Goal: Transaction & Acquisition: Purchase product/service

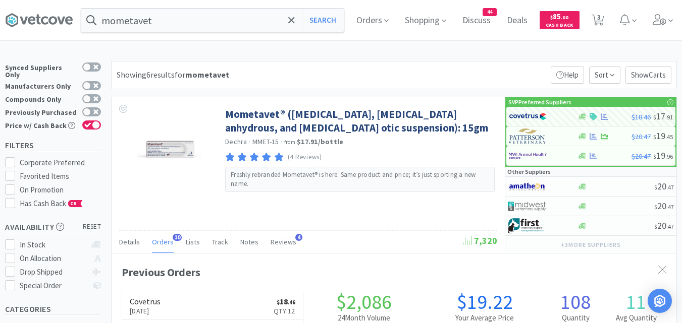
select select "12"
select select "1"
select select "10"
click at [199, 18] on input "mometavet" at bounding box center [212, 20] width 262 height 23
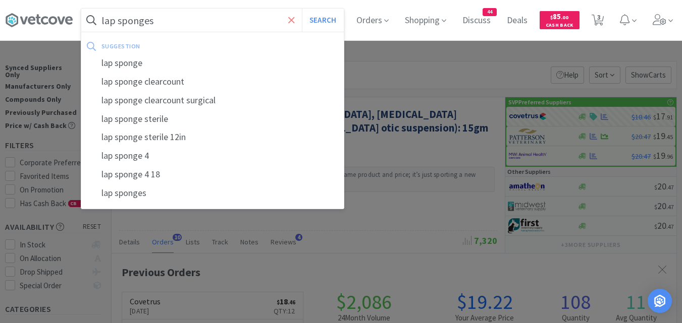
type input "lap sponges"
click at [302, 9] on button "Search" at bounding box center [323, 20] width 42 height 23
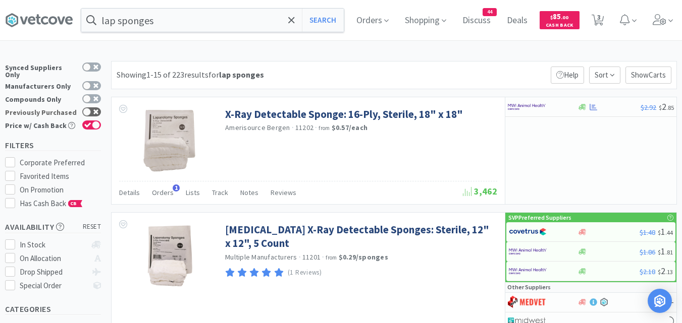
click at [94, 110] on icon at bounding box center [95, 112] width 5 height 5
checkbox input "true"
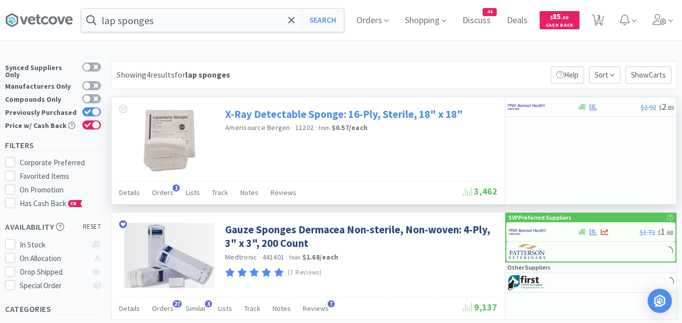
click at [264, 116] on link "X-Ray Detectable Sponge: 16-Ply, Sterile, 18" x 18"" at bounding box center [344, 114] width 238 height 14
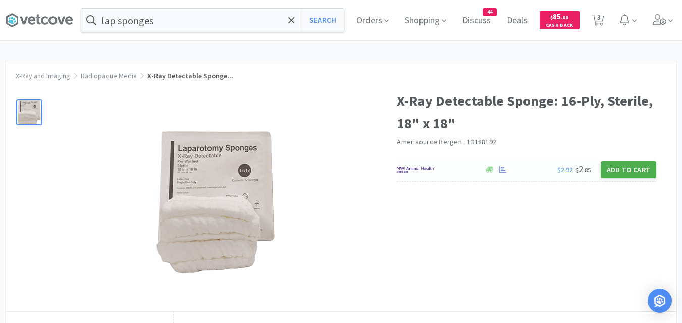
click at [629, 169] on button "Add to Cart" at bounding box center [629, 169] width 56 height 17
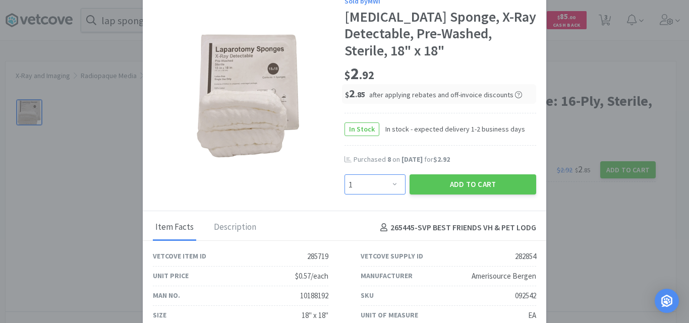
click at [393, 186] on select "Enter Quantity 1 2 3 4 5 6 7 8 9 10 11 12 13 14 15 16 17 18 19 20 Enter Quantity" at bounding box center [375, 185] width 61 height 20
select select "4"
click at [345, 175] on select "Enter Quantity 1 2 3 4 5 6 7 8 9 10 11 12 13 14 15 16 17 18 19 20 Enter Quantity" at bounding box center [375, 185] width 61 height 20
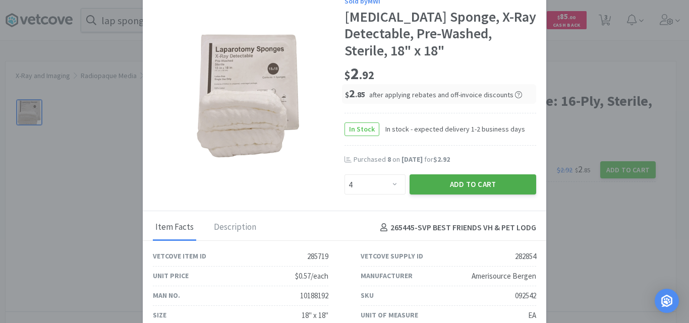
click at [473, 186] on button "Add to Cart" at bounding box center [473, 185] width 127 height 20
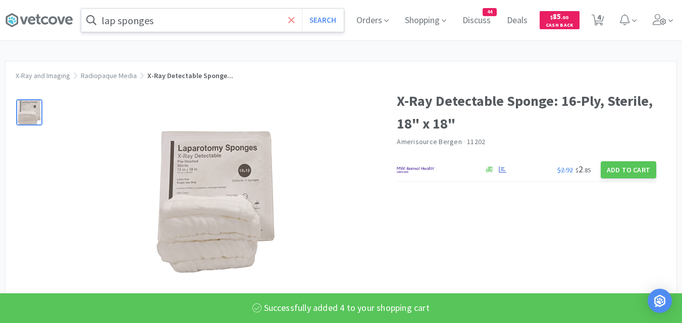
click at [294, 20] on icon at bounding box center [291, 20] width 6 height 6
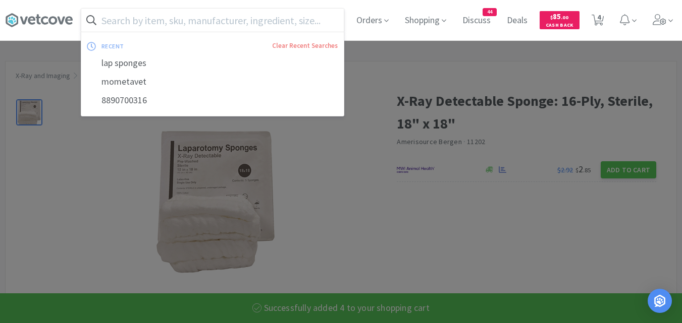
click at [151, 18] on input "text" at bounding box center [212, 20] width 262 height 23
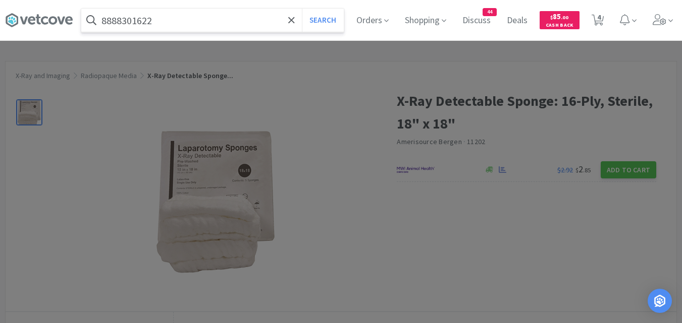
type input "8888301622"
click at [302, 9] on button "Search" at bounding box center [323, 20] width 42 height 23
select select "12"
select select "1"
select select "10"
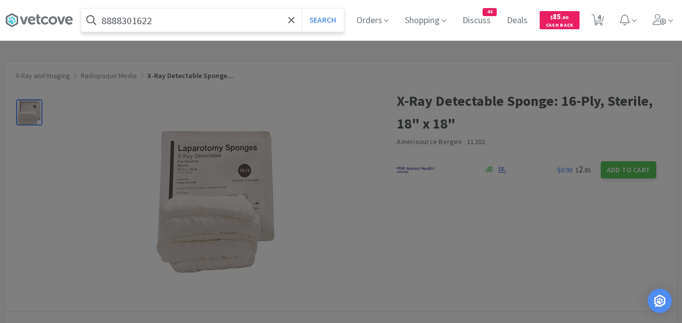
select select "4"
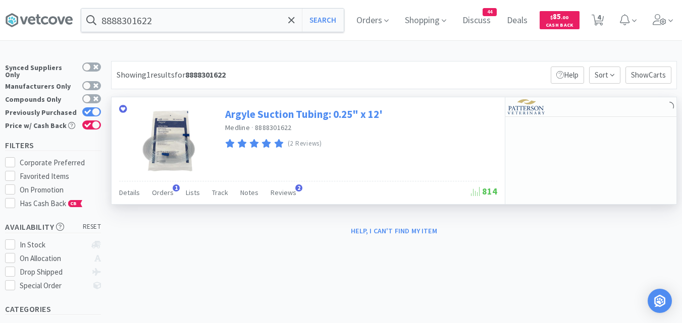
click at [314, 111] on link "Argyle Suction Tubing: 0.25" x 12'" at bounding box center [303, 114] width 157 height 14
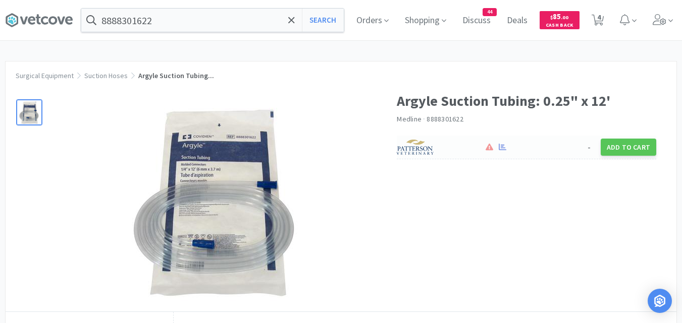
click at [554, 151] on div "-" at bounding box center [565, 147] width 50 height 15
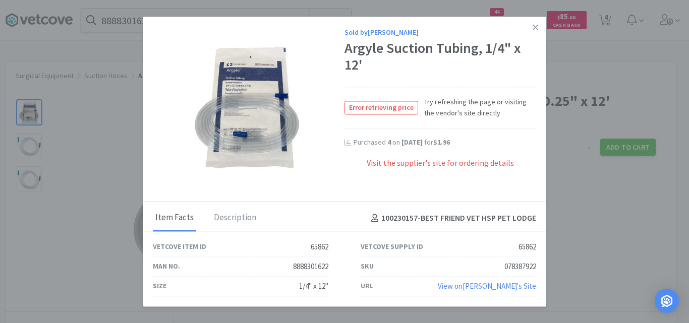
click at [407, 184] on div "Sold by [PERSON_NAME] Argyle Suction Tubing, 1/4" x 12' Error retrieving price …" at bounding box center [441, 106] width 192 height 159
click at [535, 25] on icon at bounding box center [536, 27] width 6 height 9
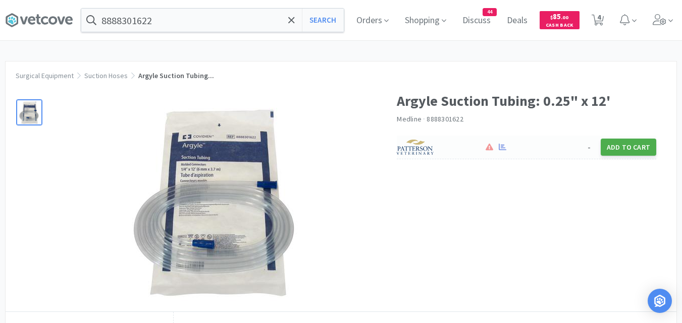
click at [613, 149] on button "Add to Cart" at bounding box center [629, 147] width 56 height 17
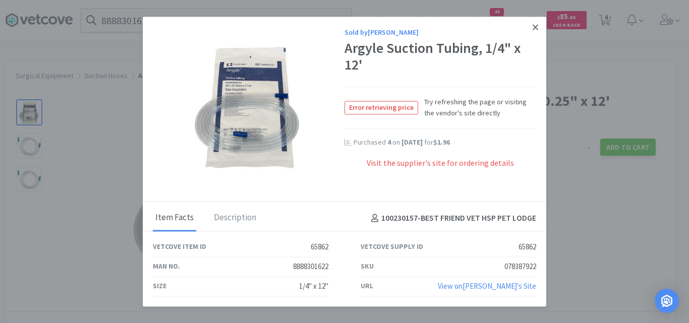
click at [533, 26] on icon at bounding box center [536, 27] width 6 height 9
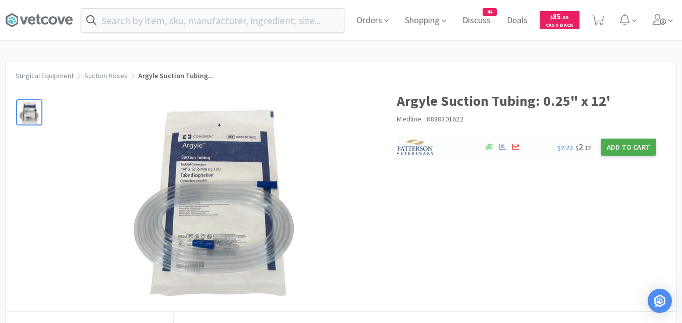
click at [622, 147] on button "Add to Cart" at bounding box center [629, 147] width 56 height 17
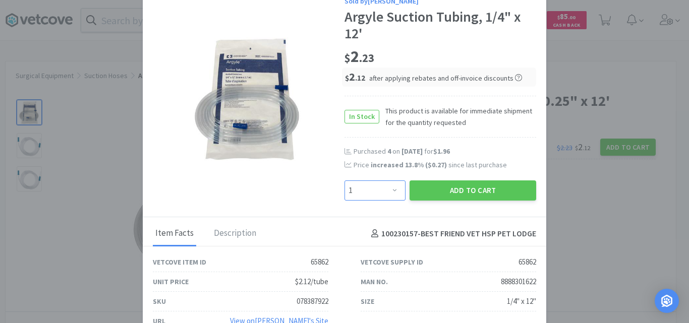
click at [387, 190] on select "Enter Quantity 1 2 3 4 5 6 7 8 9 10 11 12 13 14 15 16 17 18 19 20 Enter Quantity" at bounding box center [375, 191] width 61 height 20
select select "6"
click at [345, 181] on select "Enter Quantity 1 2 3 4 5 6 7 8 9 10 11 12 13 14 15 16 17 18 19 20 Enter Quantity" at bounding box center [375, 191] width 61 height 20
drag, startPoint x: 448, startPoint y: 190, endPoint x: 580, endPoint y: 207, distance: 133.4
click at [449, 190] on button "Add to Cart" at bounding box center [473, 191] width 127 height 20
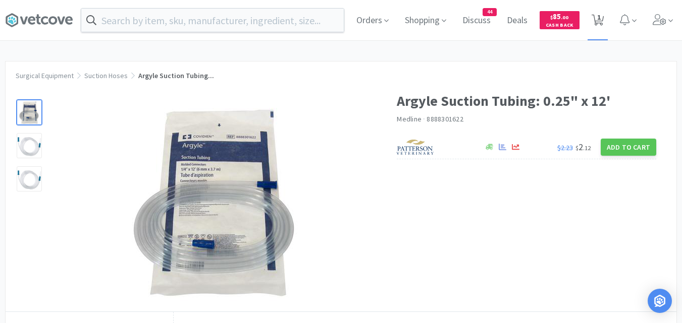
click at [604, 15] on icon at bounding box center [597, 20] width 13 height 11
select select "6"
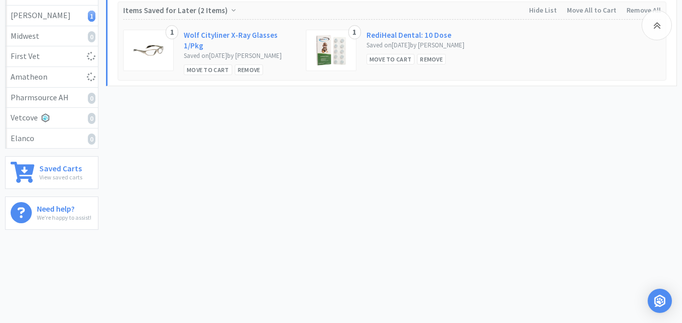
select select "10"
select select "4"
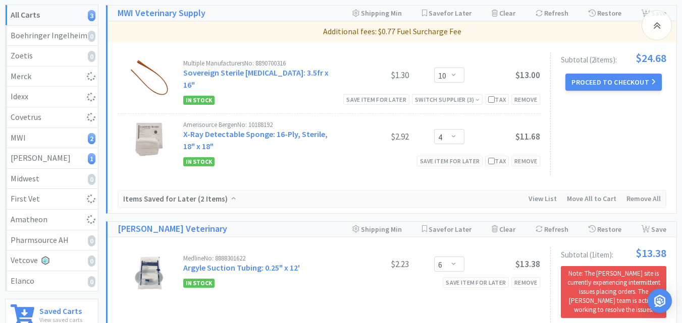
scroll to position [90, 0]
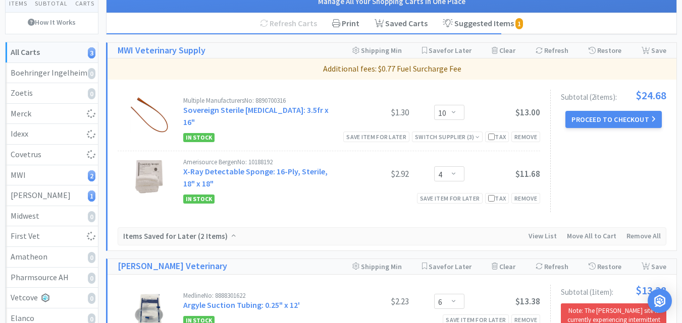
select select "12"
select select "1"
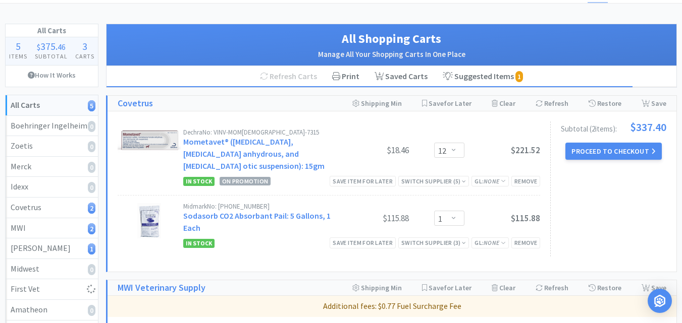
scroll to position [0, 0]
